Goal: Task Accomplishment & Management: Complete application form

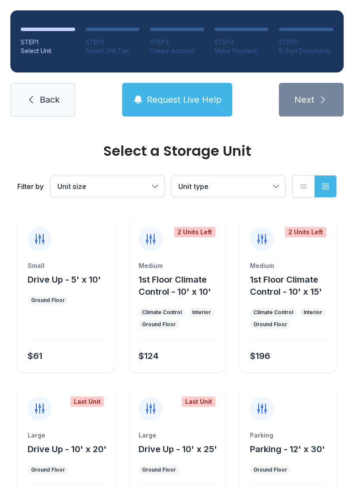
click at [49, 101] on span "Back" at bounding box center [50, 100] width 20 height 12
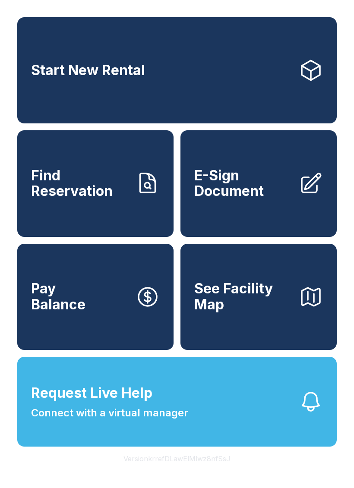
click at [240, 183] on span "E-Sign Document" at bounding box center [243, 184] width 98 height 32
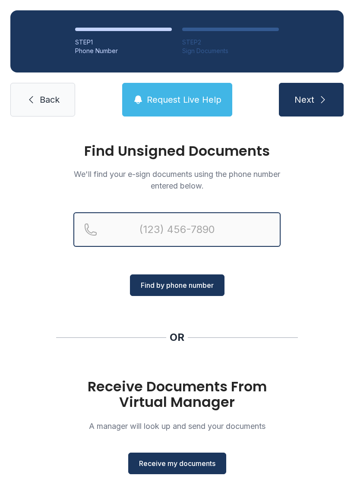
click at [198, 227] on input "Reservation phone number" at bounding box center [176, 229] width 207 height 35
type input "("
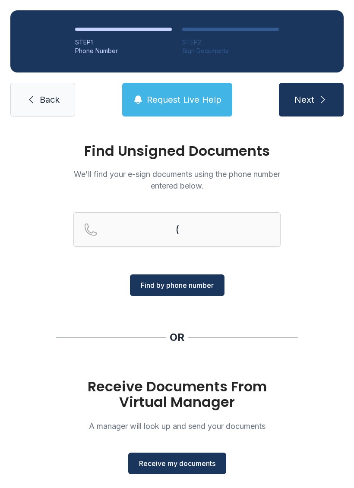
click at [57, 103] on span "Back" at bounding box center [50, 100] width 20 height 12
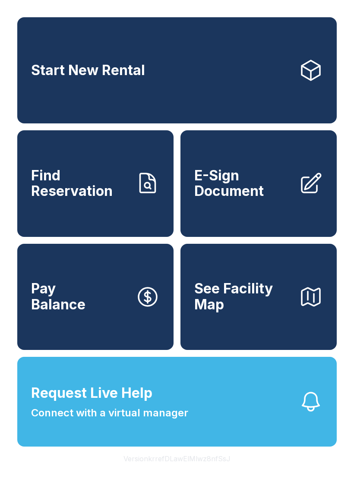
click at [274, 199] on span "E-Sign Document" at bounding box center [243, 184] width 98 height 32
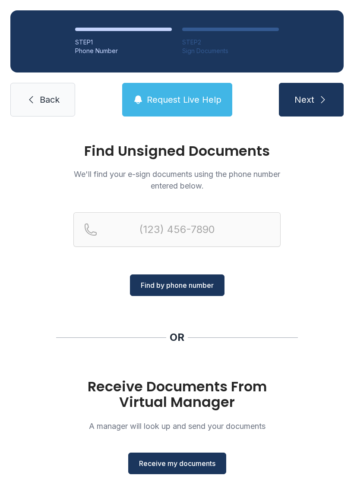
click at [202, 460] on span "Receive my documents" at bounding box center [177, 463] width 76 height 10
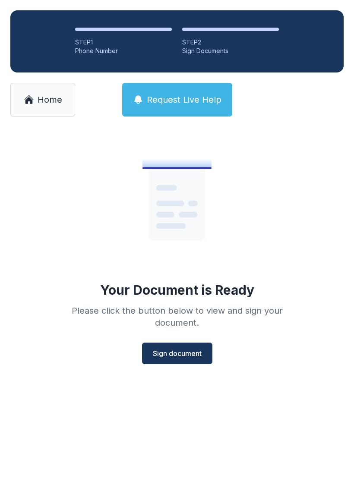
click at [187, 356] on span "Sign document" at bounding box center [177, 353] width 49 height 10
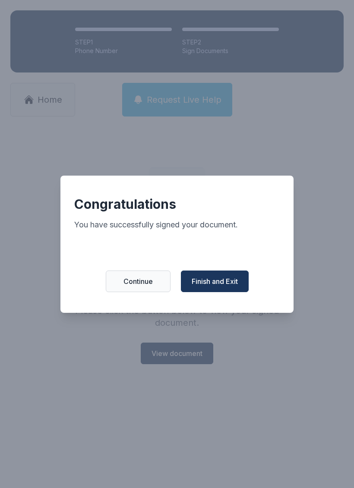
click at [211, 286] on span "Finish and Exit" at bounding box center [215, 281] width 46 height 10
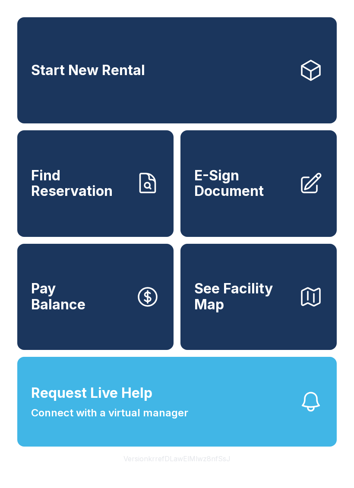
click at [218, 199] on span "E-Sign Document" at bounding box center [243, 184] width 98 height 32
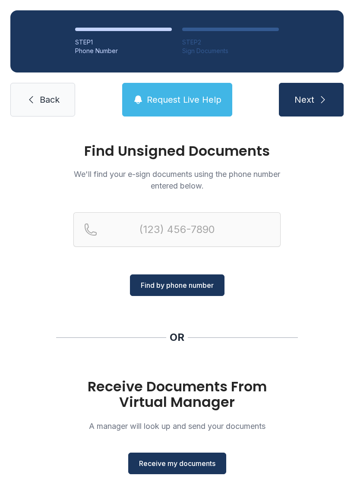
click at [155, 467] on span "Receive my documents" at bounding box center [177, 463] width 76 height 10
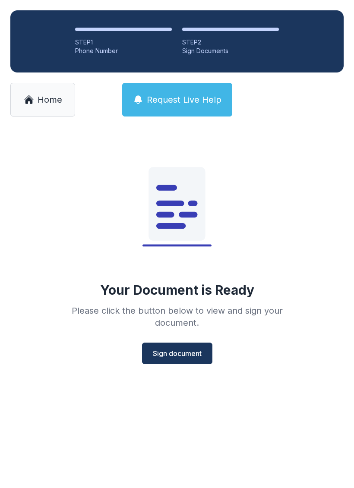
click at [169, 370] on div "Your Document is Ready Please click the button below to view and sign your docu…" at bounding box center [177, 263] width 354 height 272
click at [192, 346] on button "Sign document" at bounding box center [177, 354] width 70 height 22
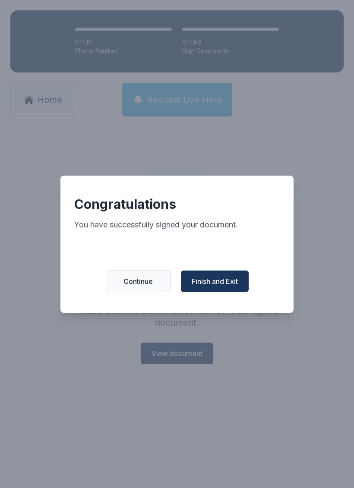
click at [201, 284] on span "Finish and Exit" at bounding box center [215, 281] width 46 height 10
